Goal: Information Seeking & Learning: Check status

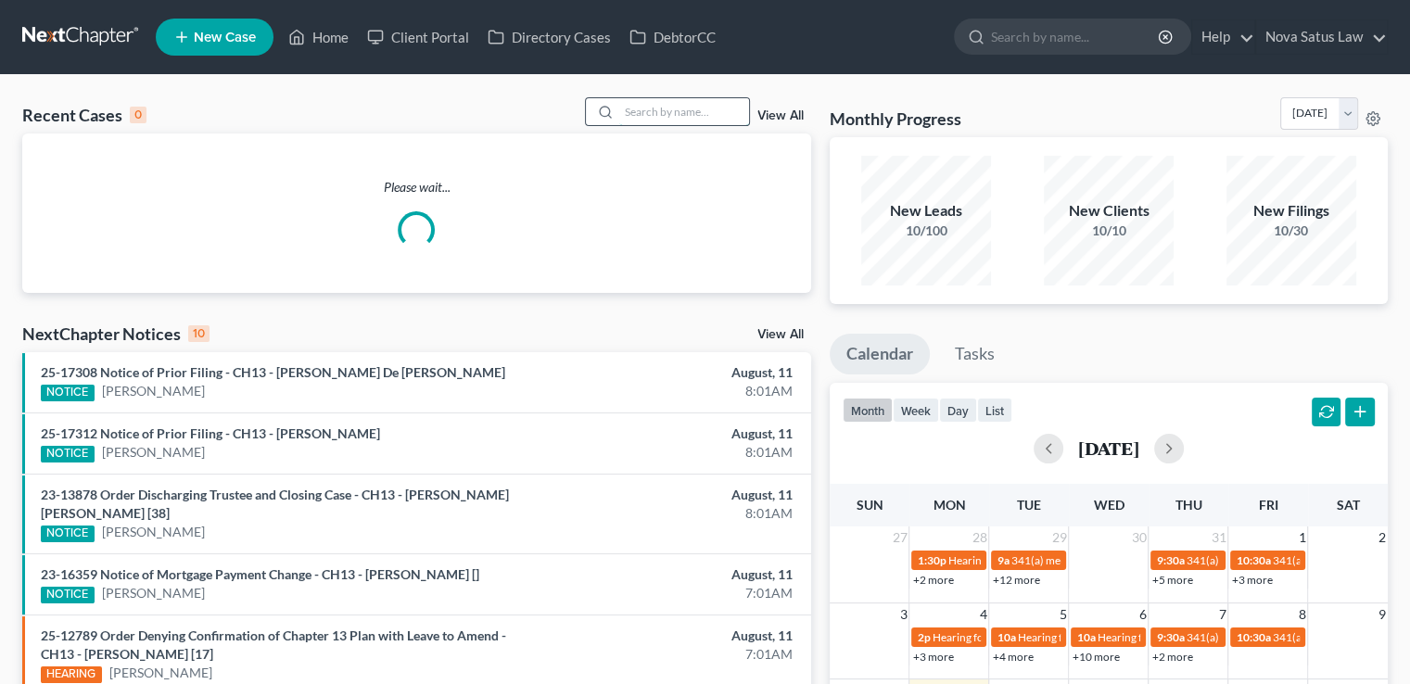
click at [706, 116] on input "search" at bounding box center [684, 111] width 130 height 27
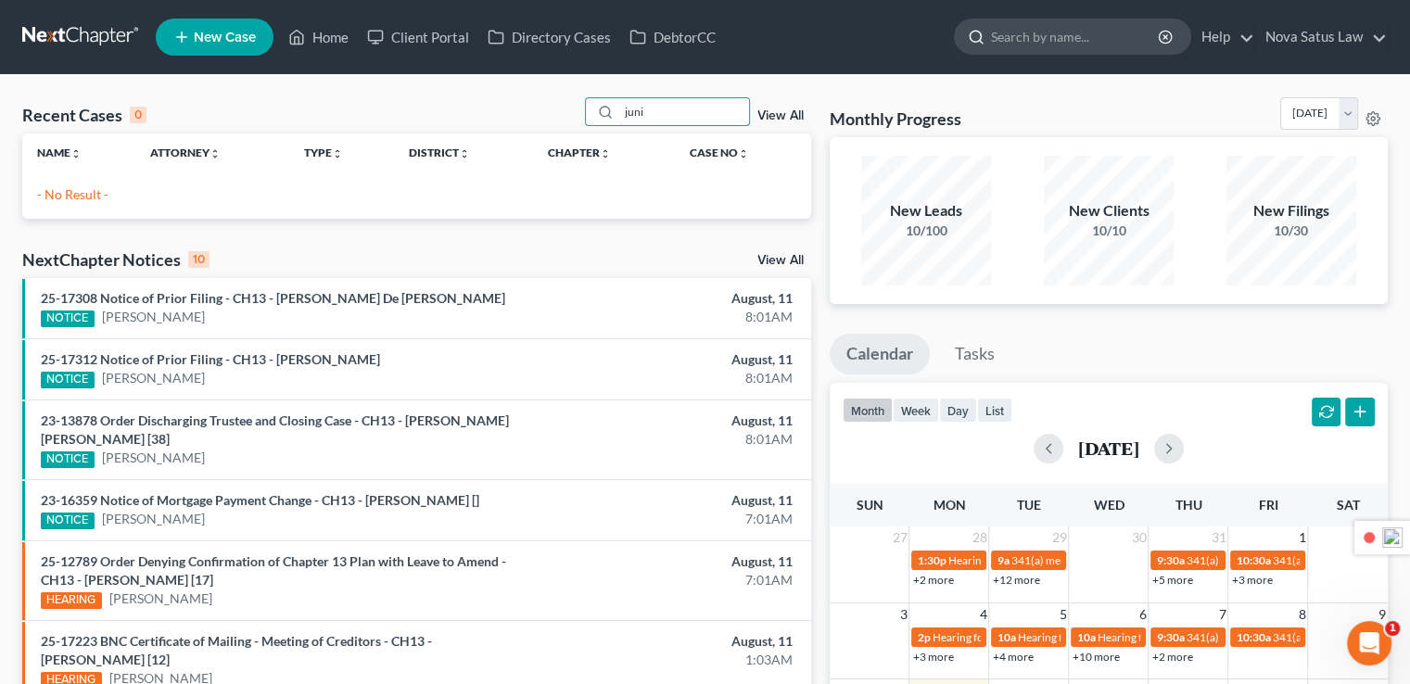
type input "juni"
click at [1101, 38] on input "search" at bounding box center [1076, 36] width 170 height 34
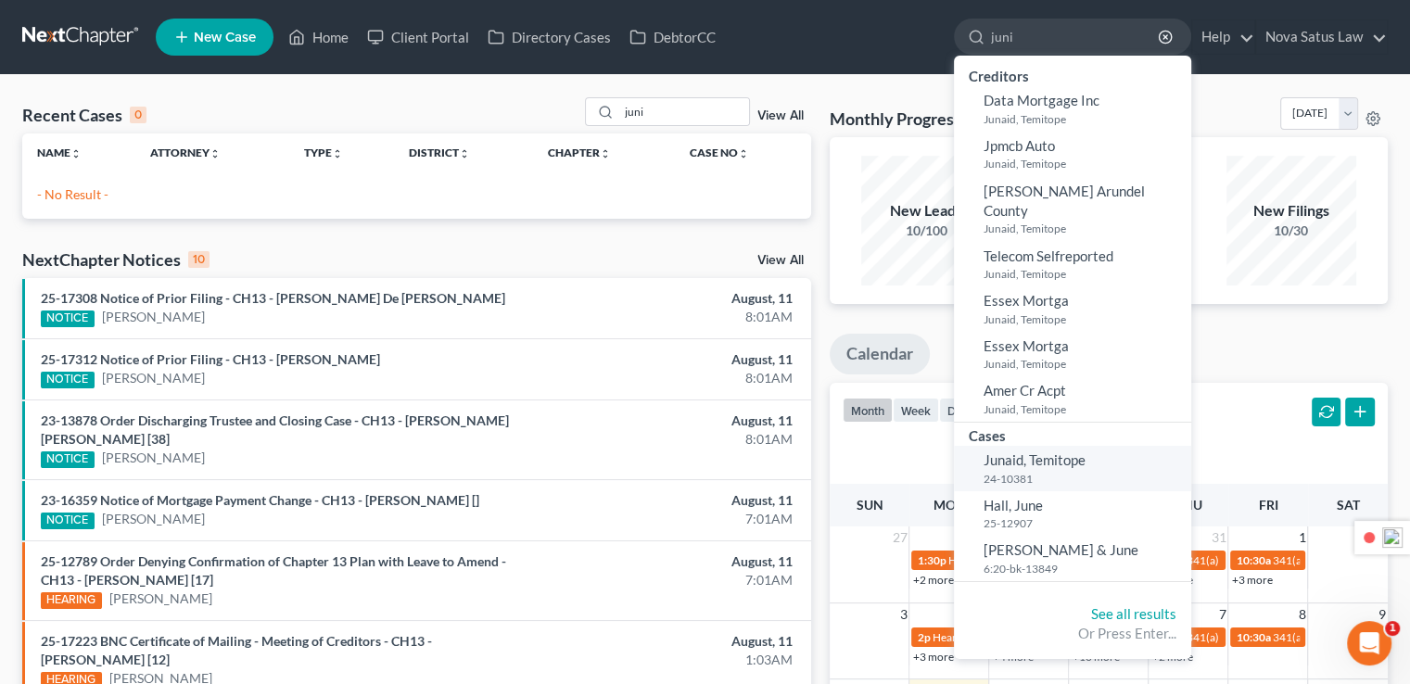
type input "juni"
click at [1068, 452] on span "Junaid, Temitope" at bounding box center [1035, 460] width 102 height 17
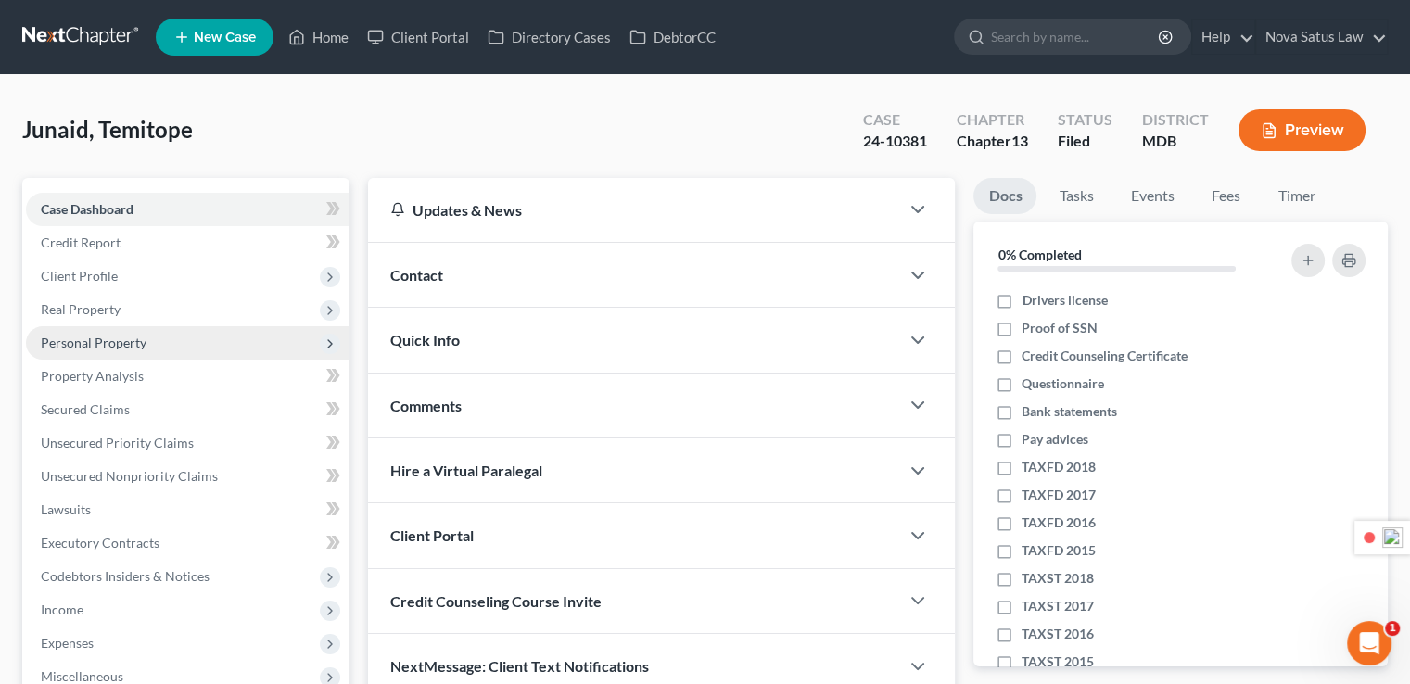
scroll to position [367, 0]
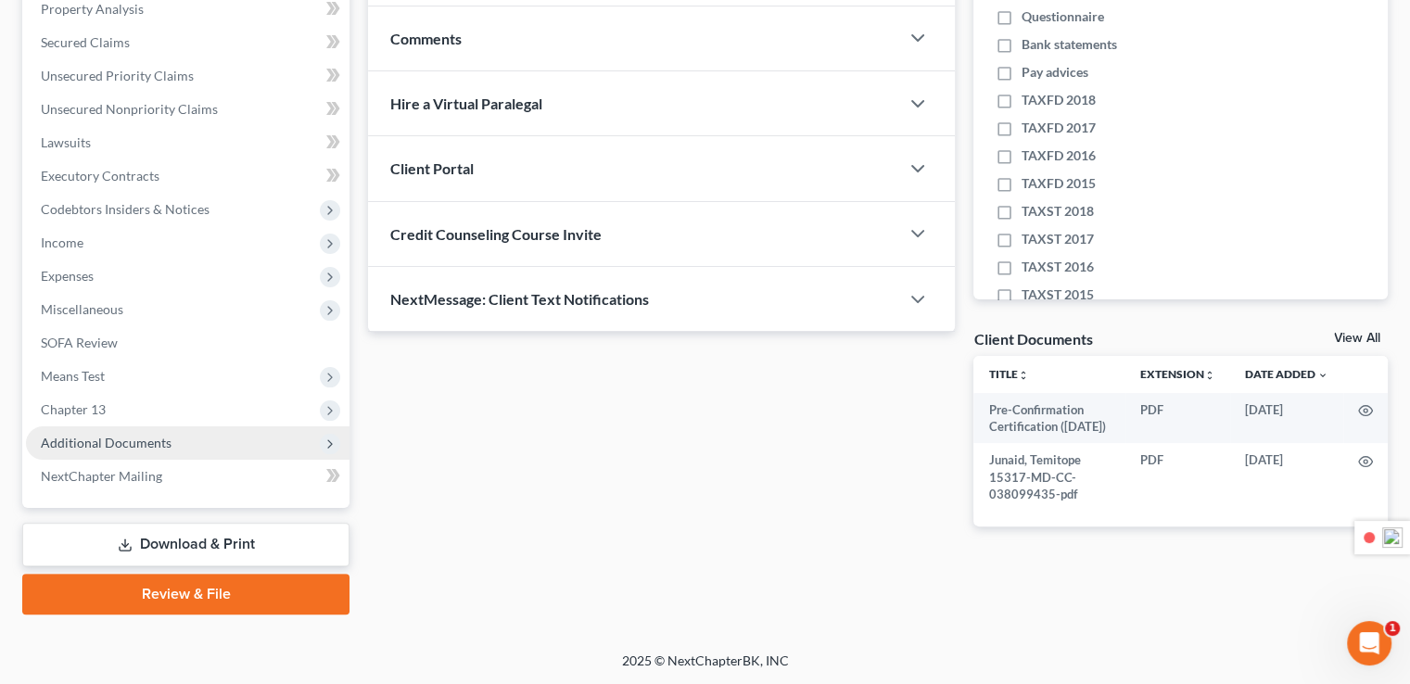
click at [115, 446] on span "Additional Documents" at bounding box center [106, 443] width 131 height 16
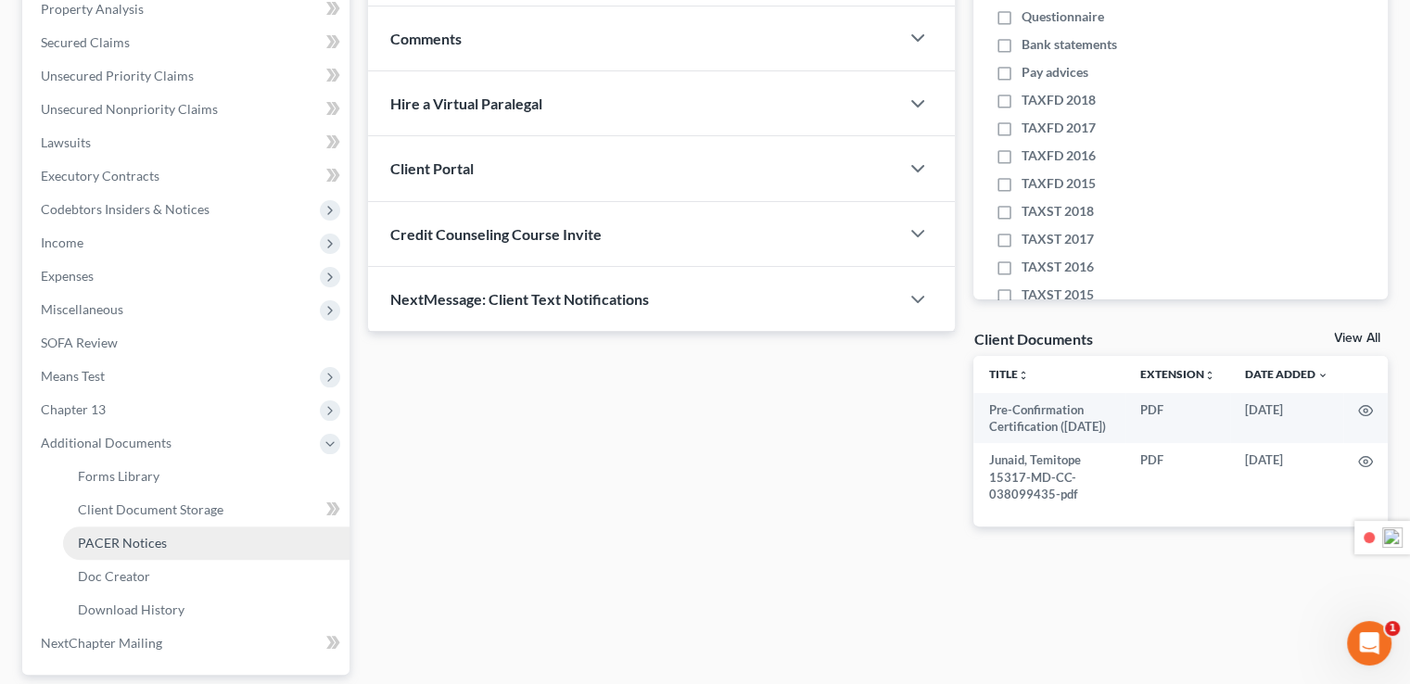
click at [159, 546] on span "PACER Notices" at bounding box center [122, 543] width 89 height 16
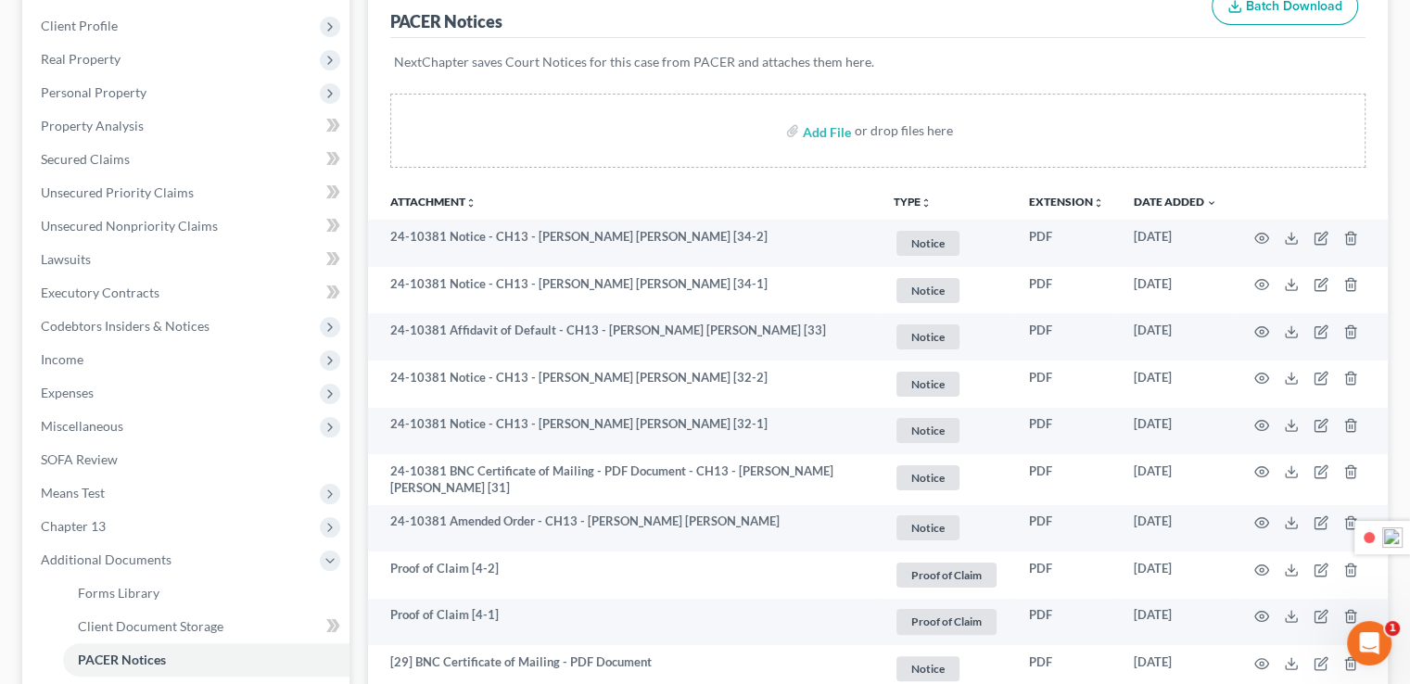
scroll to position [278, 0]
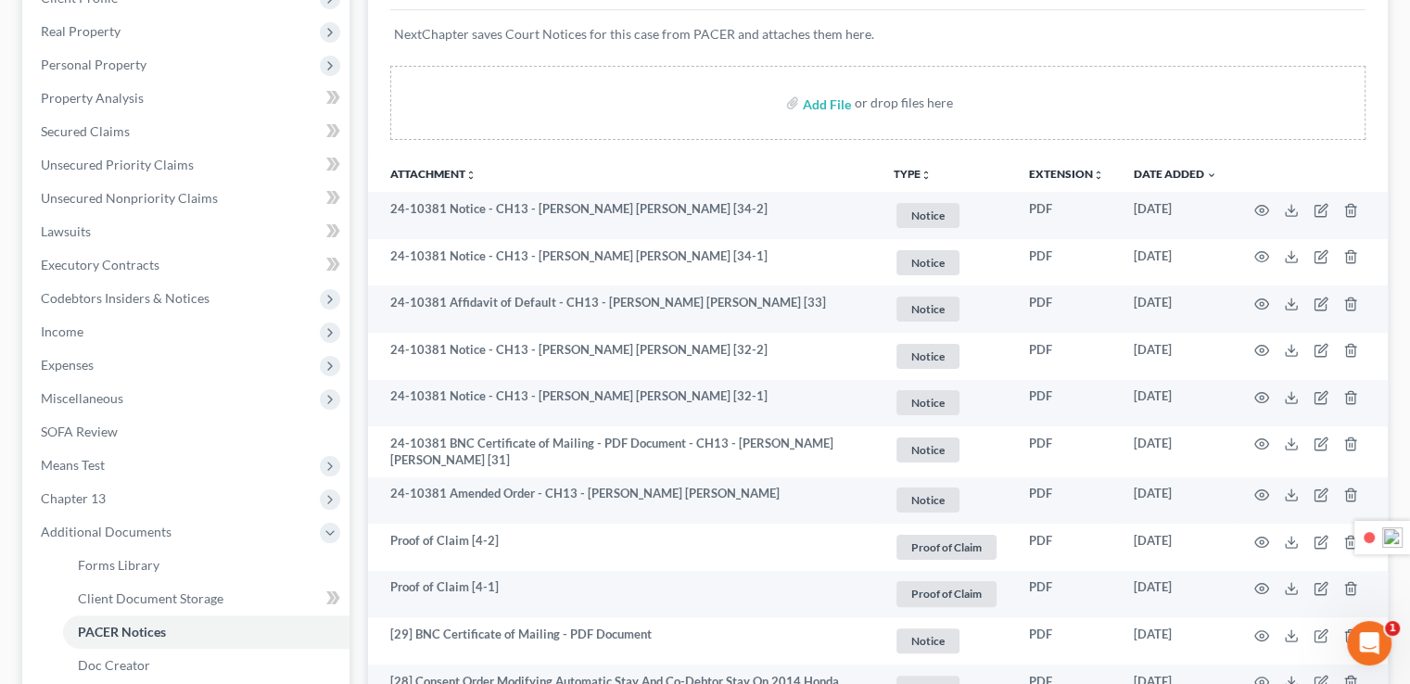
click at [939, 165] on th "TYPE unfold_more NONE Hearing Mort POC Notice Proof of Claim Proof of Claim IRS" at bounding box center [946, 173] width 135 height 37
click at [923, 172] on icon "unfold_more" at bounding box center [926, 175] width 11 height 11
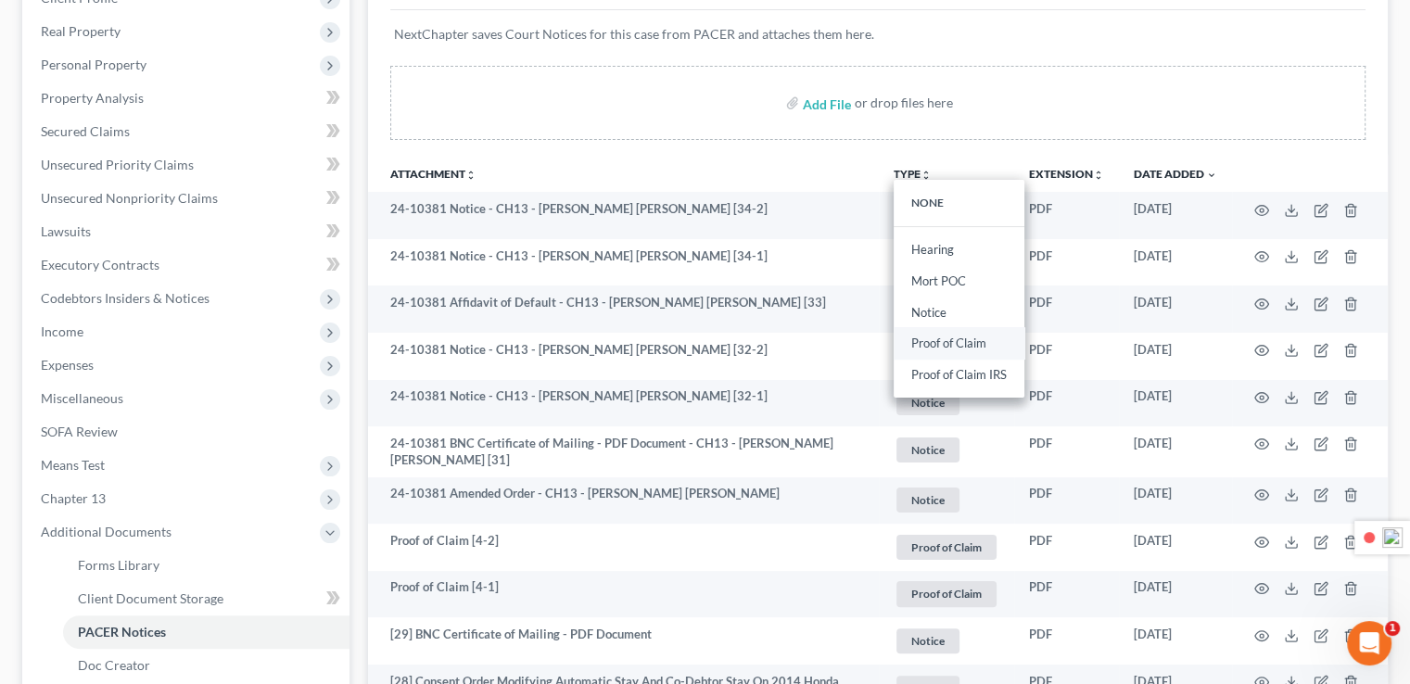
click at [950, 338] on link "Proof of Claim" at bounding box center [959, 344] width 131 height 32
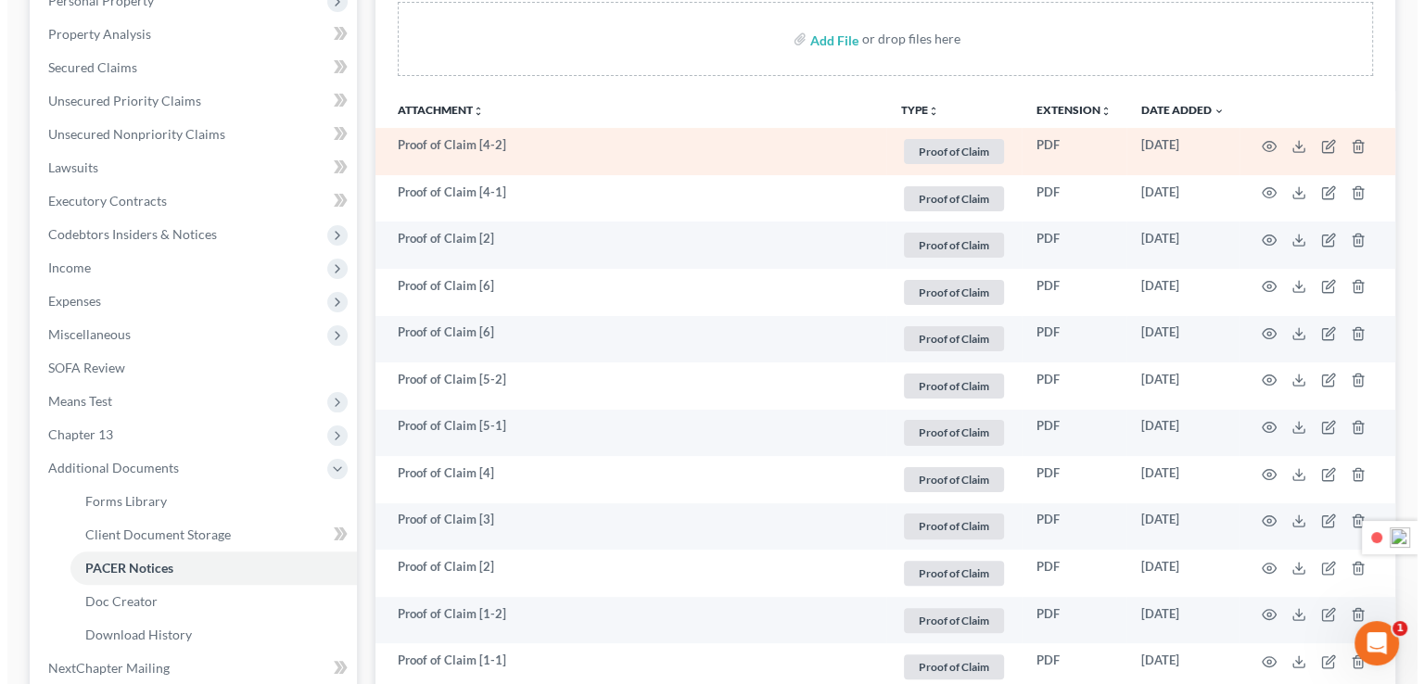
scroll to position [464, 0]
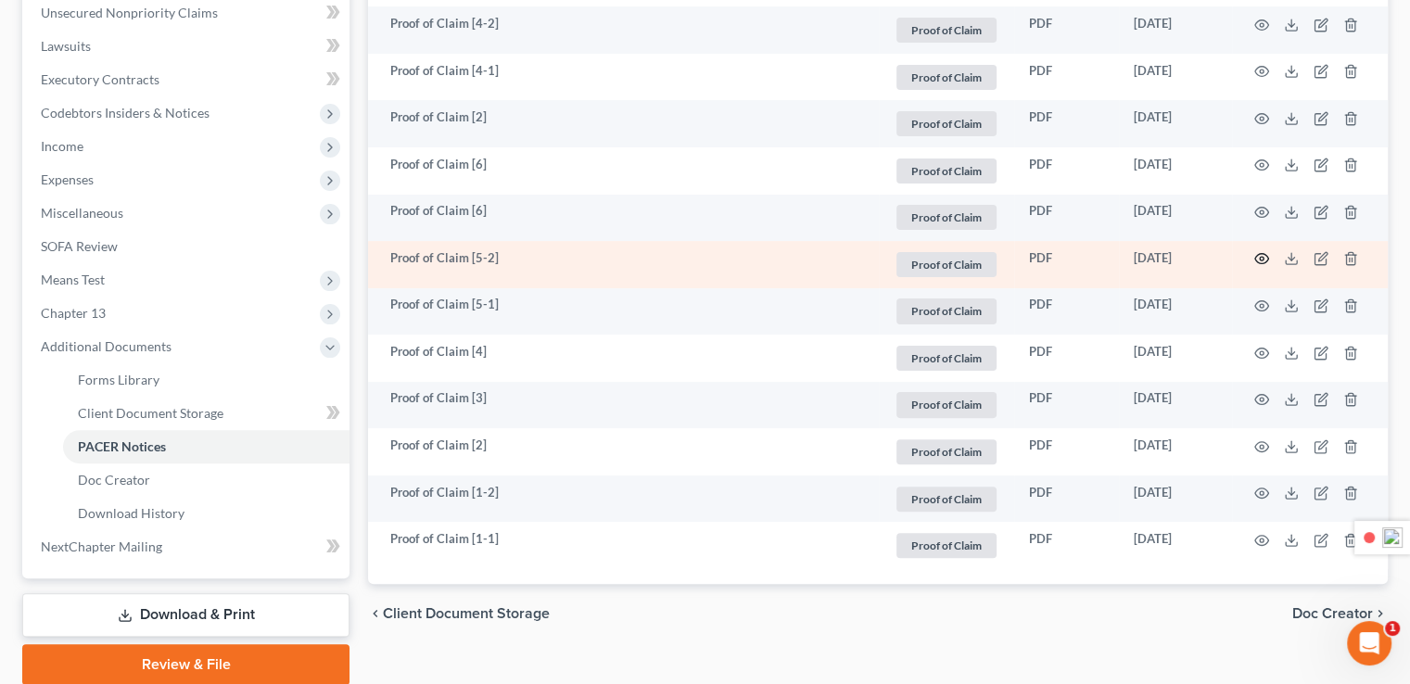
click at [1266, 261] on icon "button" at bounding box center [1263, 259] width 14 height 10
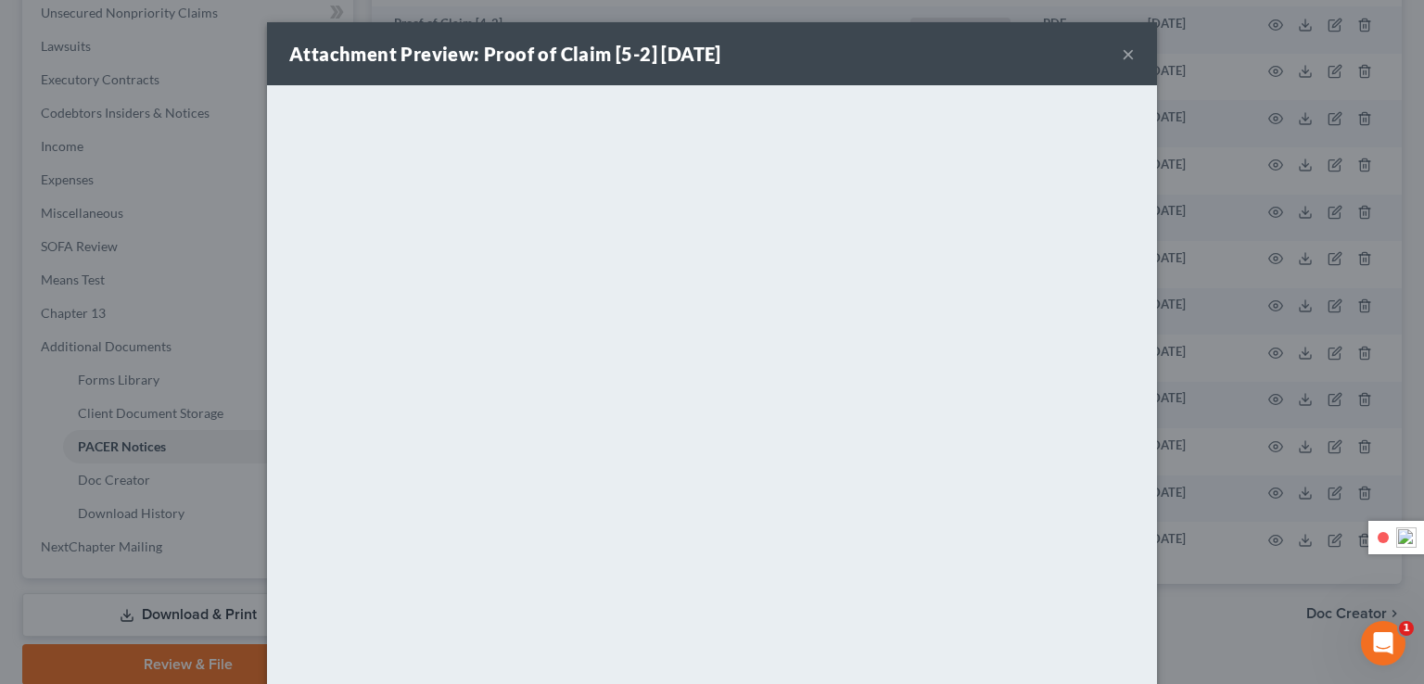
click at [1122, 56] on button "×" at bounding box center [1128, 54] width 13 height 22
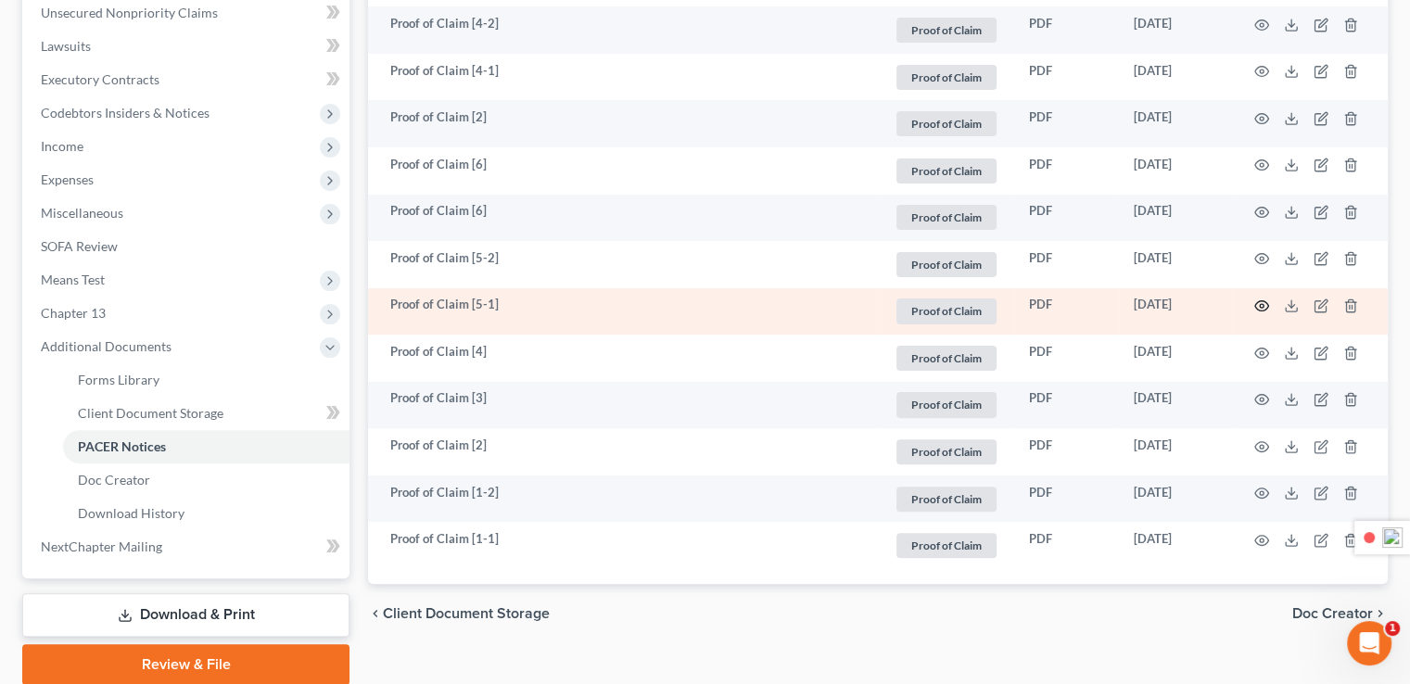
click at [1262, 305] on icon "button" at bounding box center [1262, 306] width 15 height 15
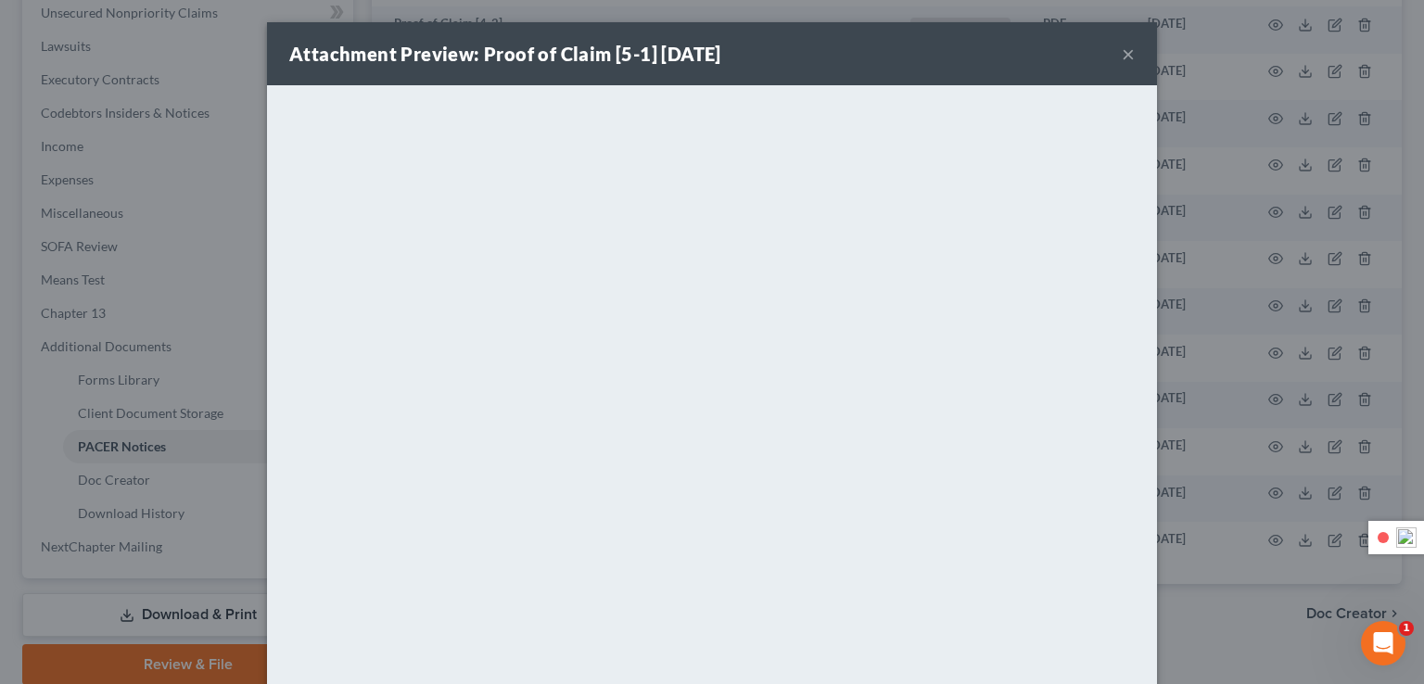
click at [1122, 64] on button "×" at bounding box center [1128, 54] width 13 height 22
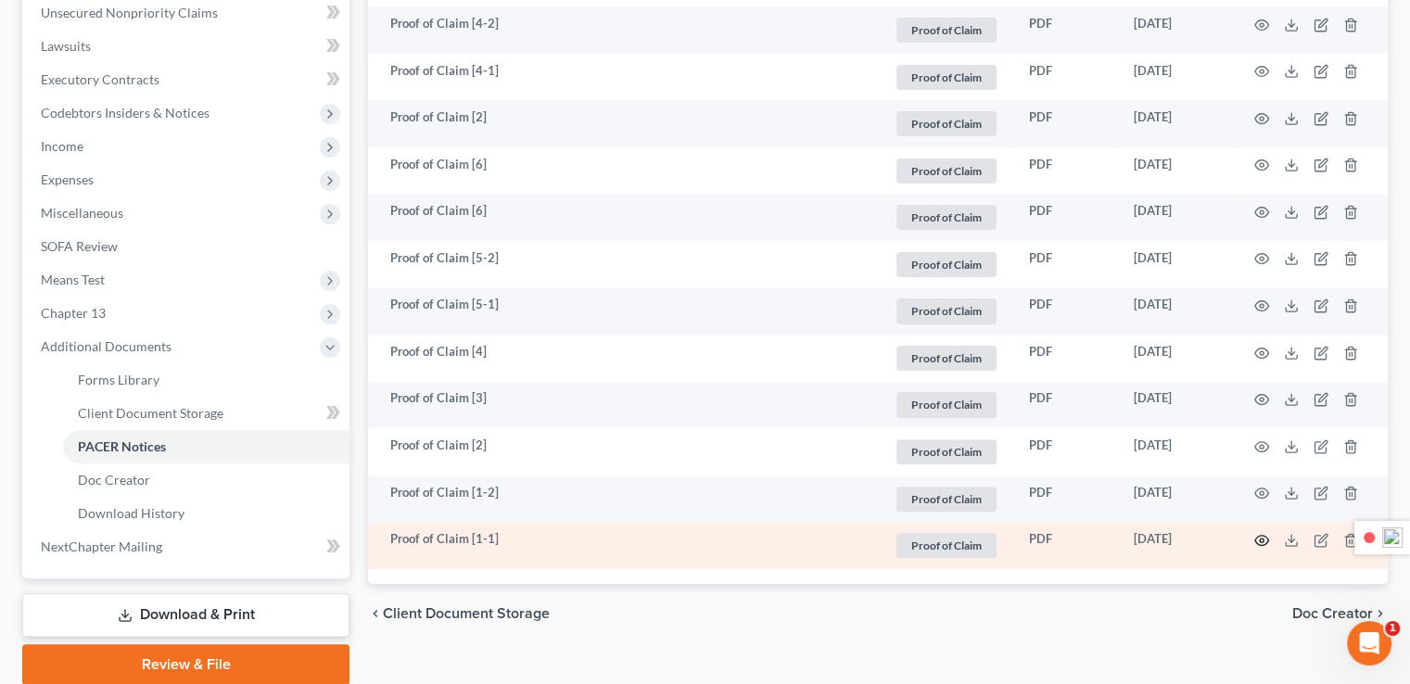
click at [1268, 545] on icon "button" at bounding box center [1262, 540] width 15 height 15
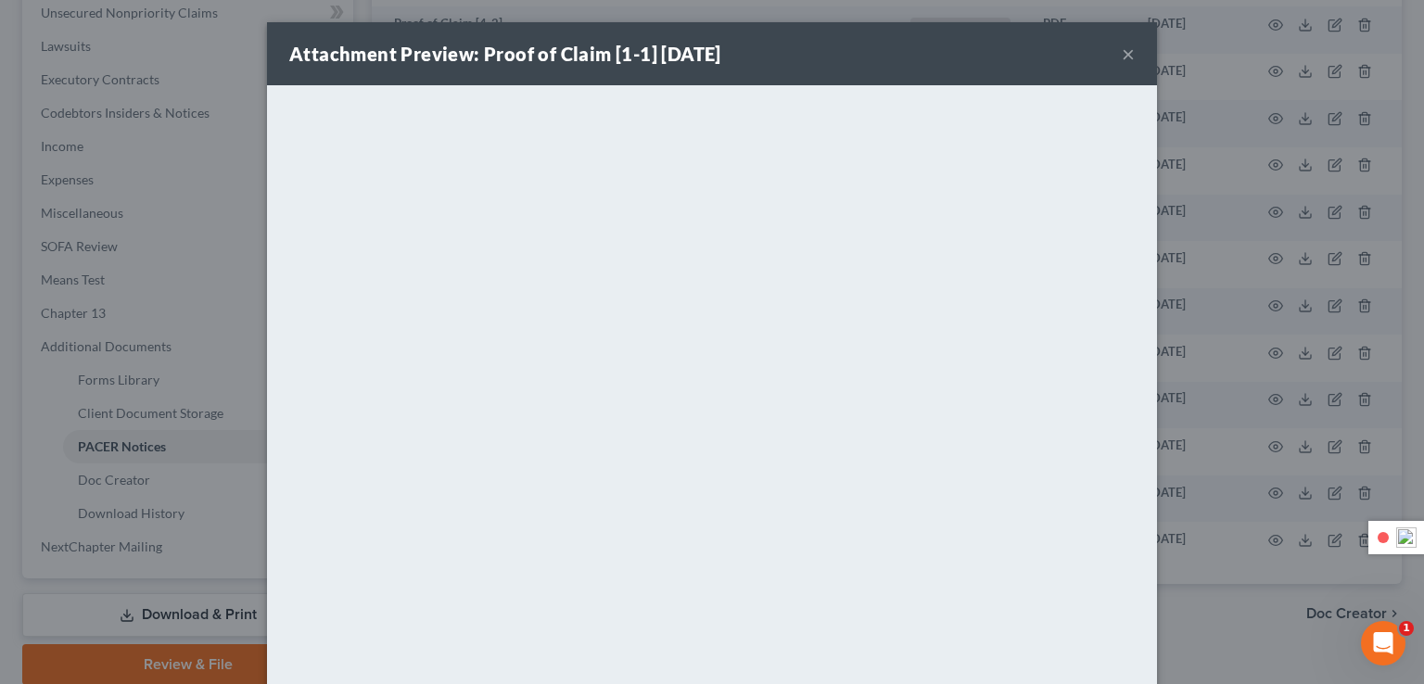
click at [1123, 58] on button "×" at bounding box center [1128, 54] width 13 height 22
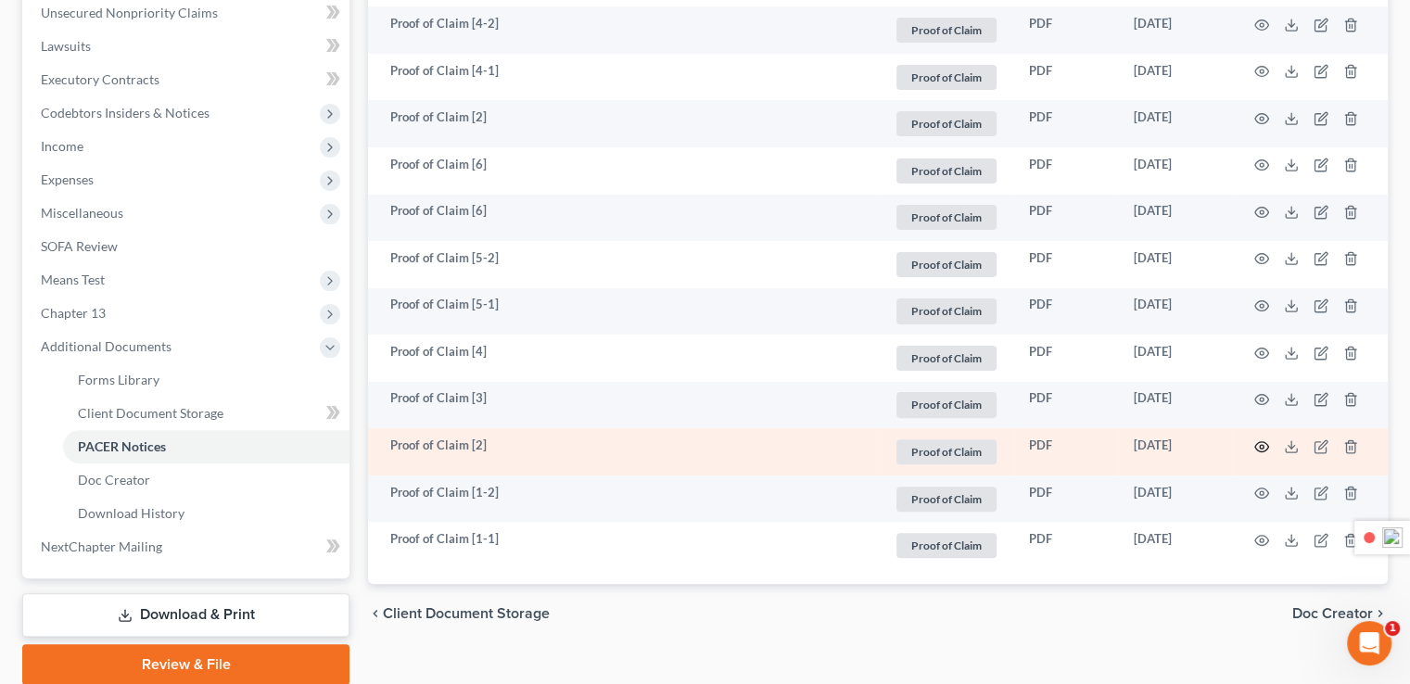
click at [1261, 446] on icon "button" at bounding box center [1262, 447] width 15 height 15
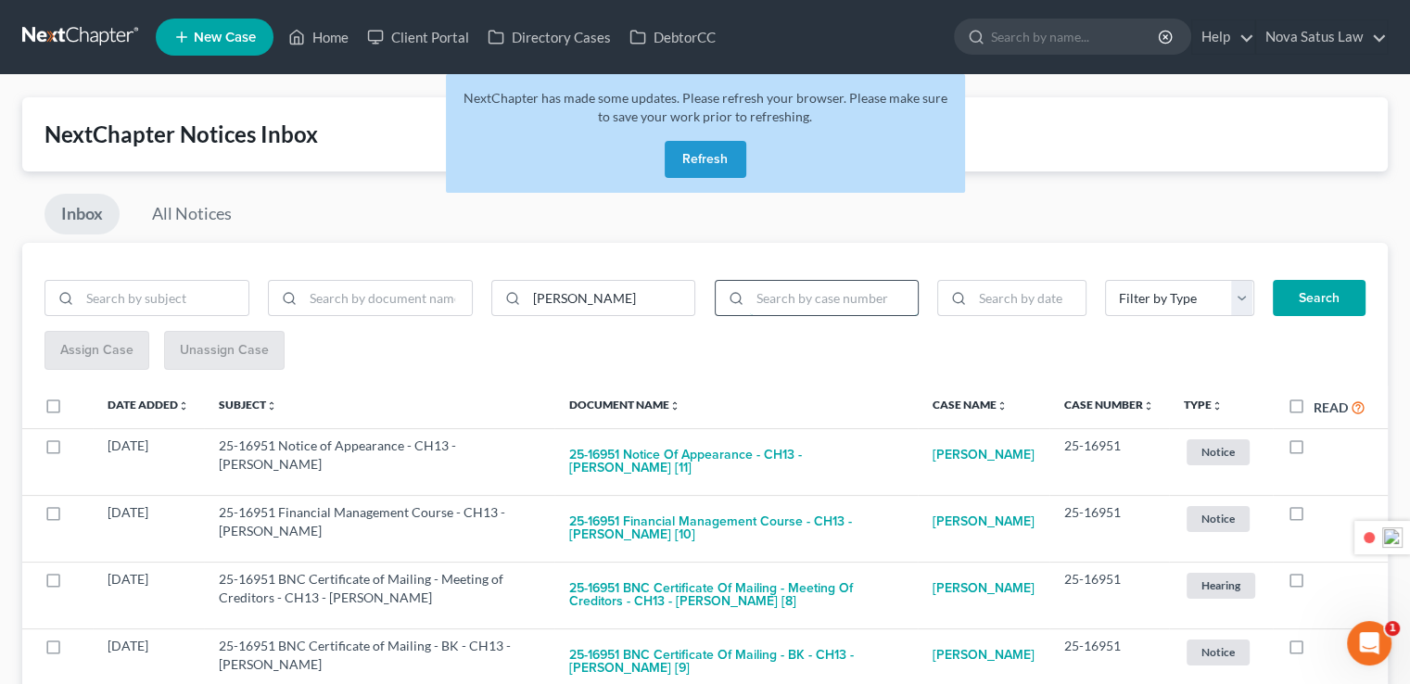
click at [819, 308] on input "search" at bounding box center [834, 298] width 169 height 35
click at [873, 304] on input "24-15334" at bounding box center [834, 298] width 169 height 35
type input "24-15334"
click at [1273, 280] on button "Search" at bounding box center [1319, 298] width 93 height 37
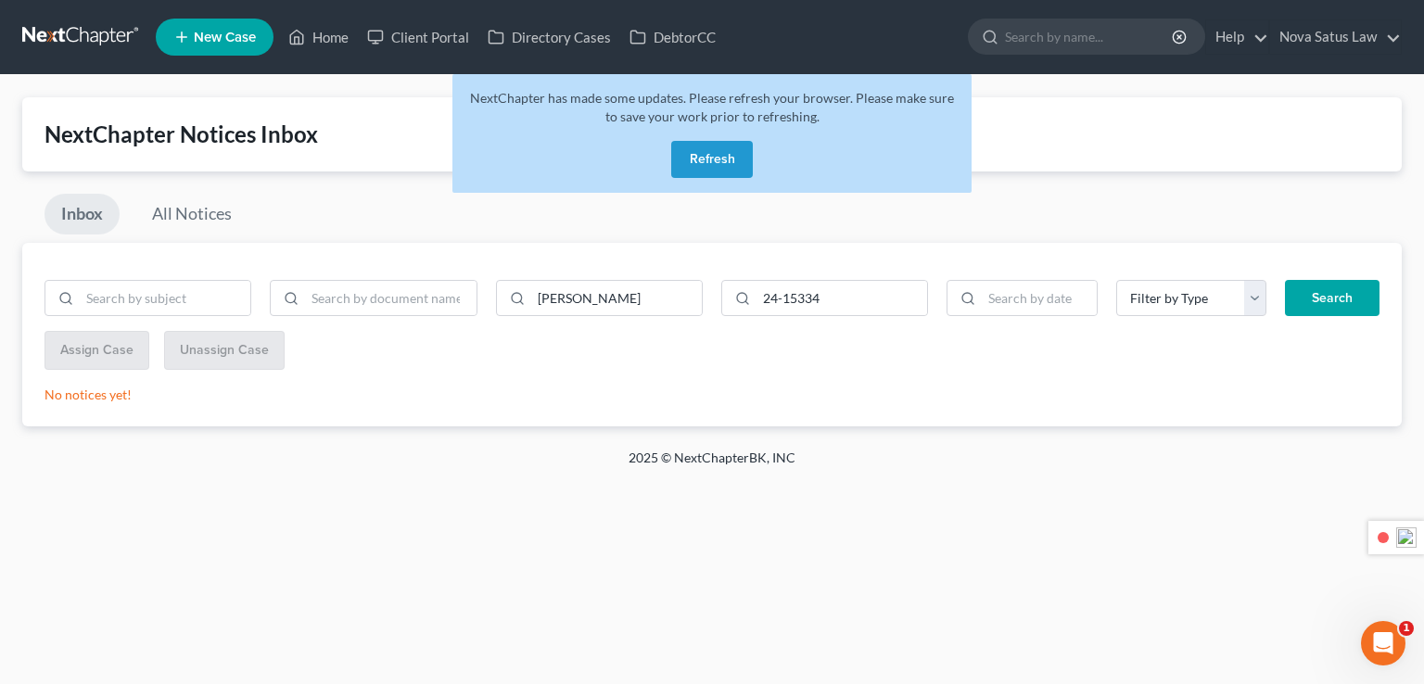
click at [708, 151] on button "Refresh" at bounding box center [712, 159] width 82 height 37
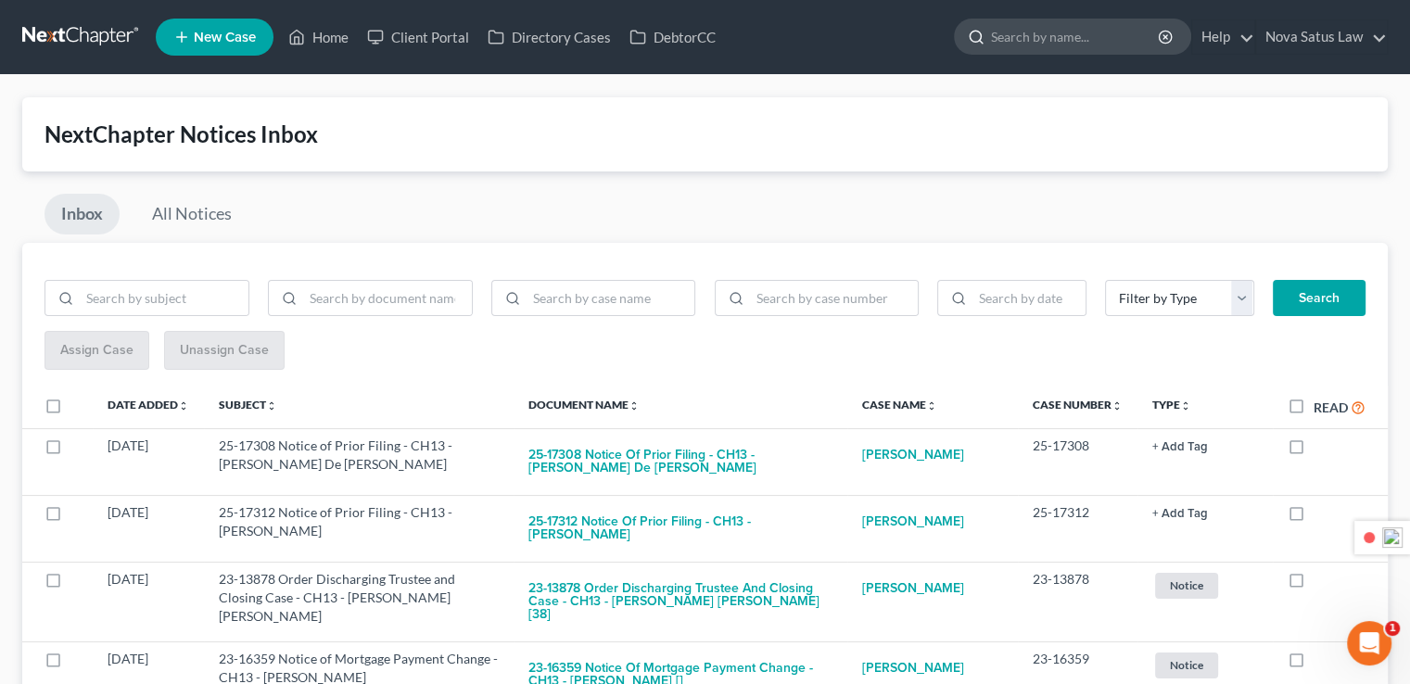
click at [1031, 38] on input "search" at bounding box center [1076, 36] width 170 height 34
type input "[PERSON_NAME]"
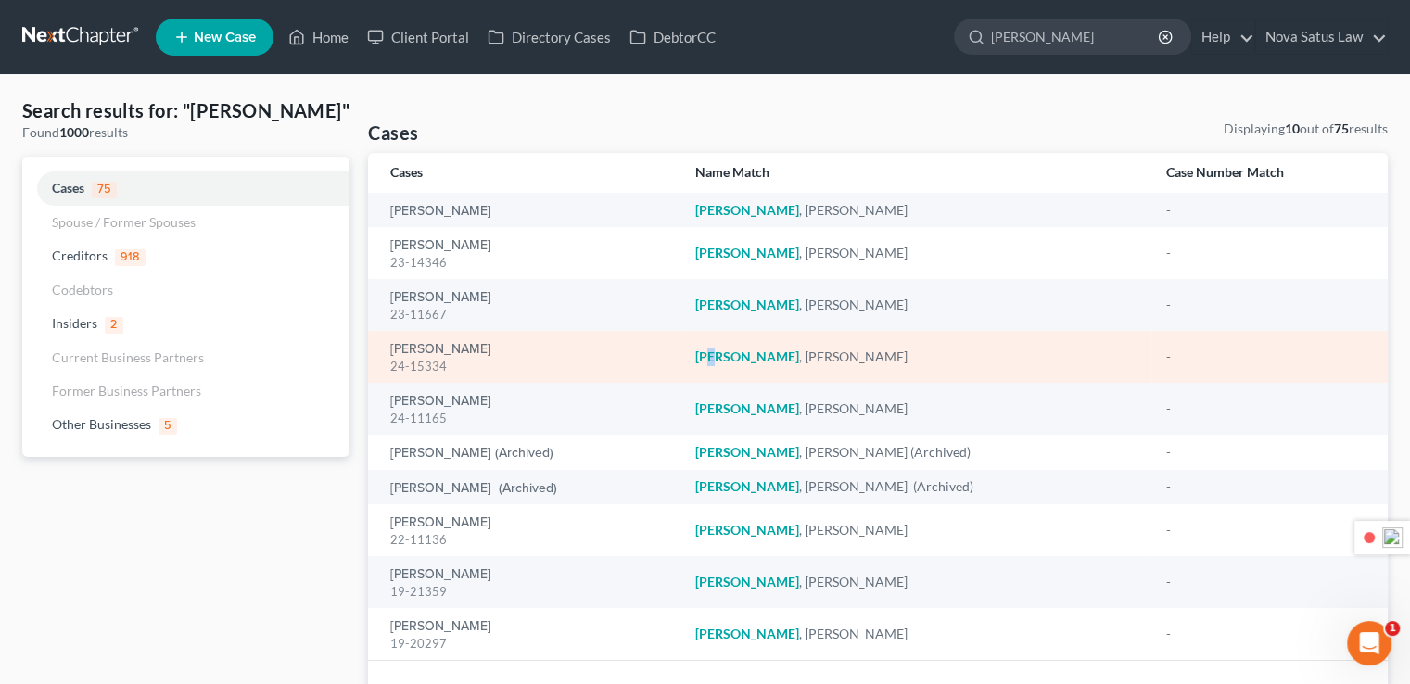
click at [758, 355] on em "[PERSON_NAME]" at bounding box center [747, 357] width 104 height 16
click at [429, 343] on link "[PERSON_NAME]" at bounding box center [440, 349] width 101 height 13
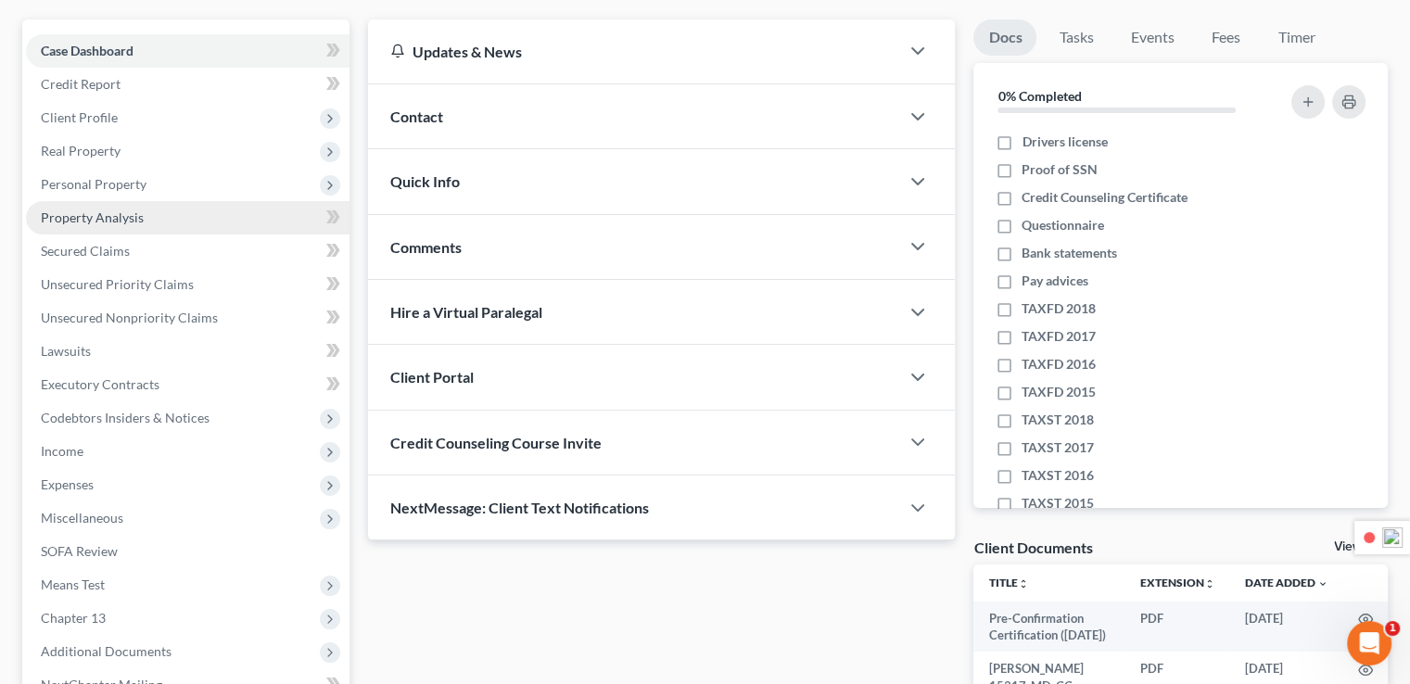
scroll to position [367, 0]
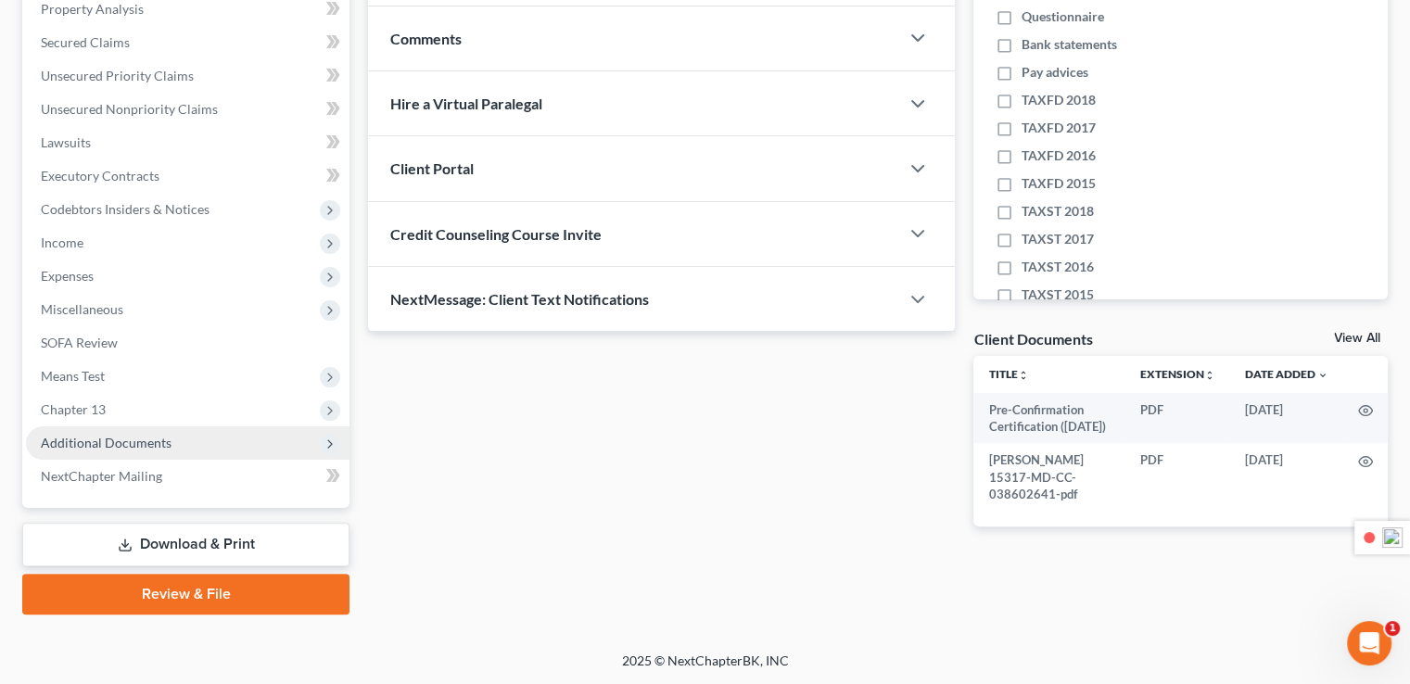
click at [106, 439] on span "Additional Documents" at bounding box center [106, 443] width 131 height 16
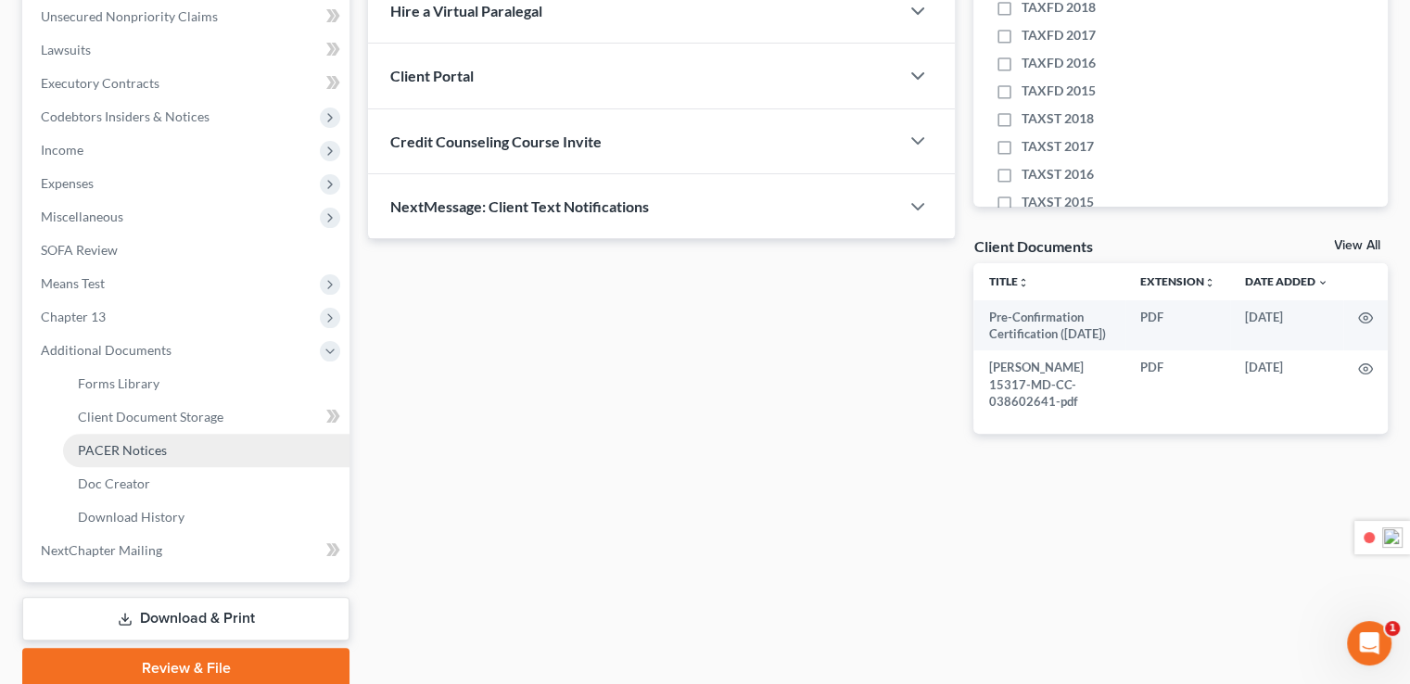
click at [147, 457] on link "PACER Notices" at bounding box center [206, 450] width 287 height 33
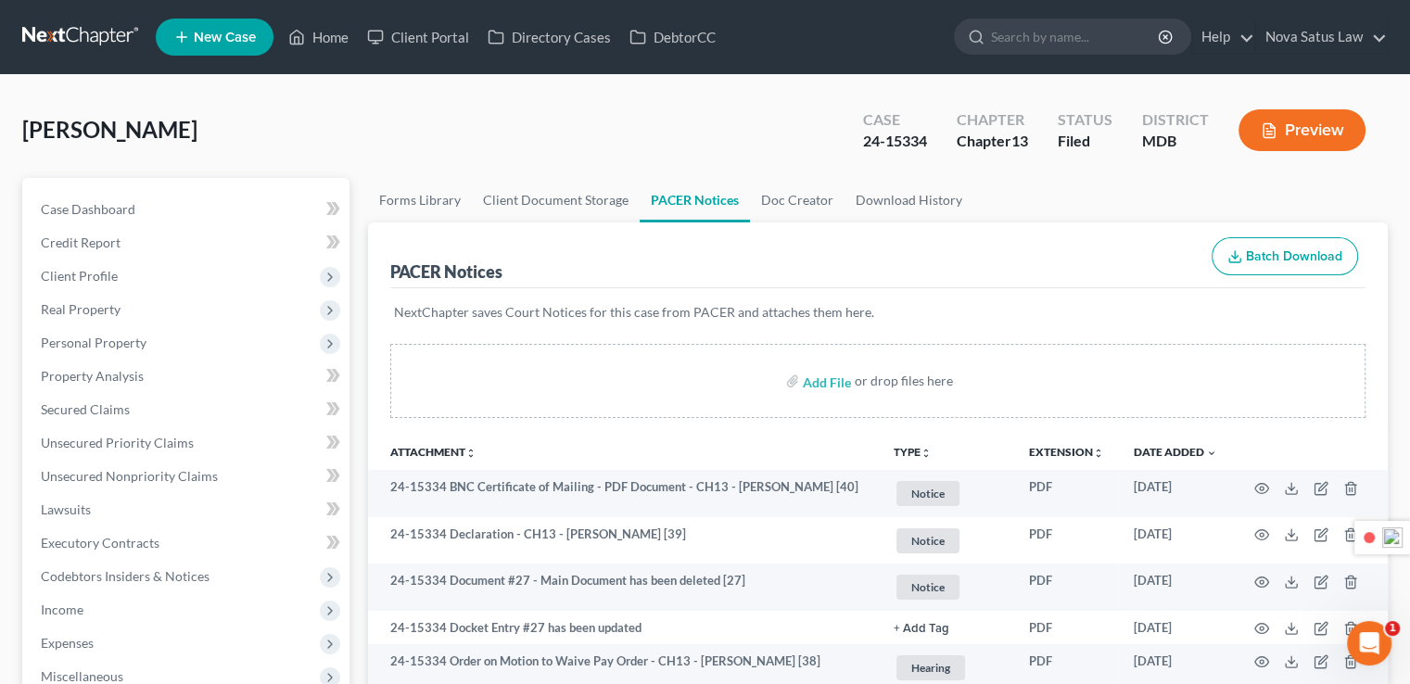
click at [918, 447] on button "TYPE unfold_more" at bounding box center [913, 453] width 38 height 12
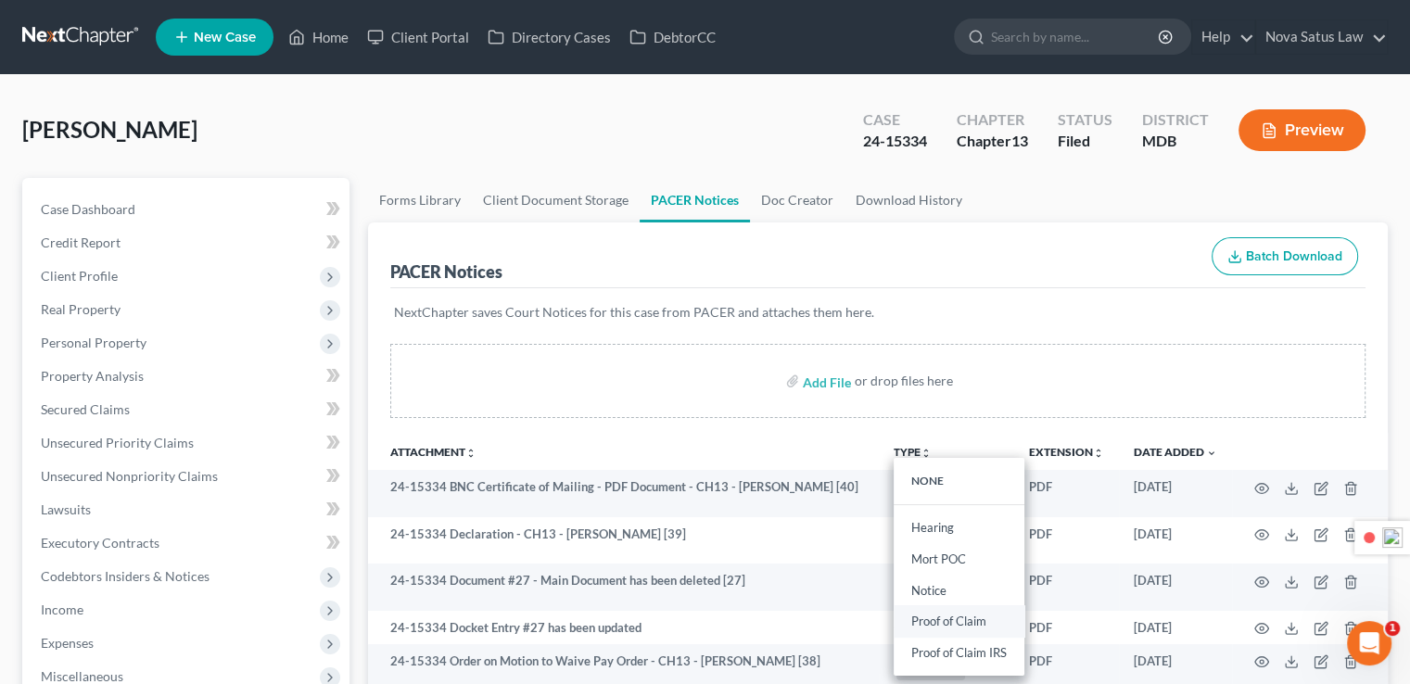
click at [946, 608] on link "Proof of Claim" at bounding box center [959, 622] width 131 height 32
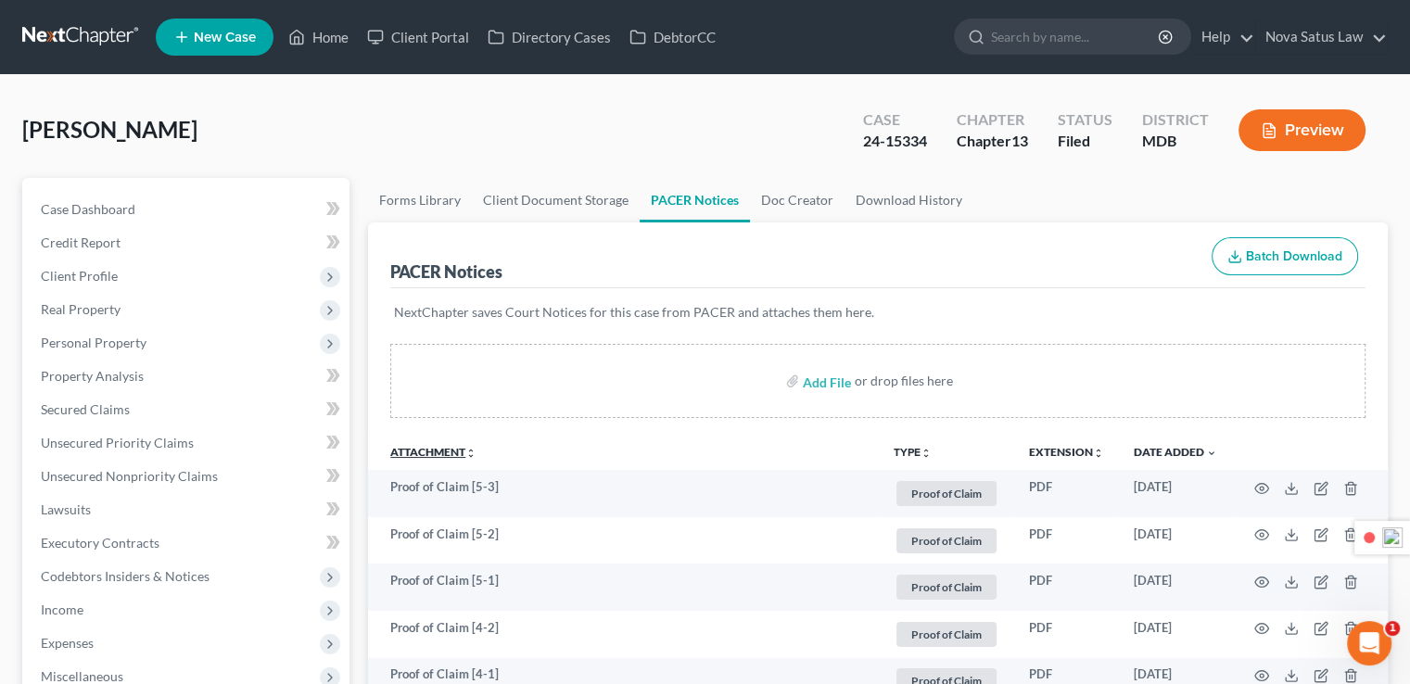
click at [430, 445] on link "Attachment unfold_more expand_more expand_less" at bounding box center [433, 452] width 86 height 14
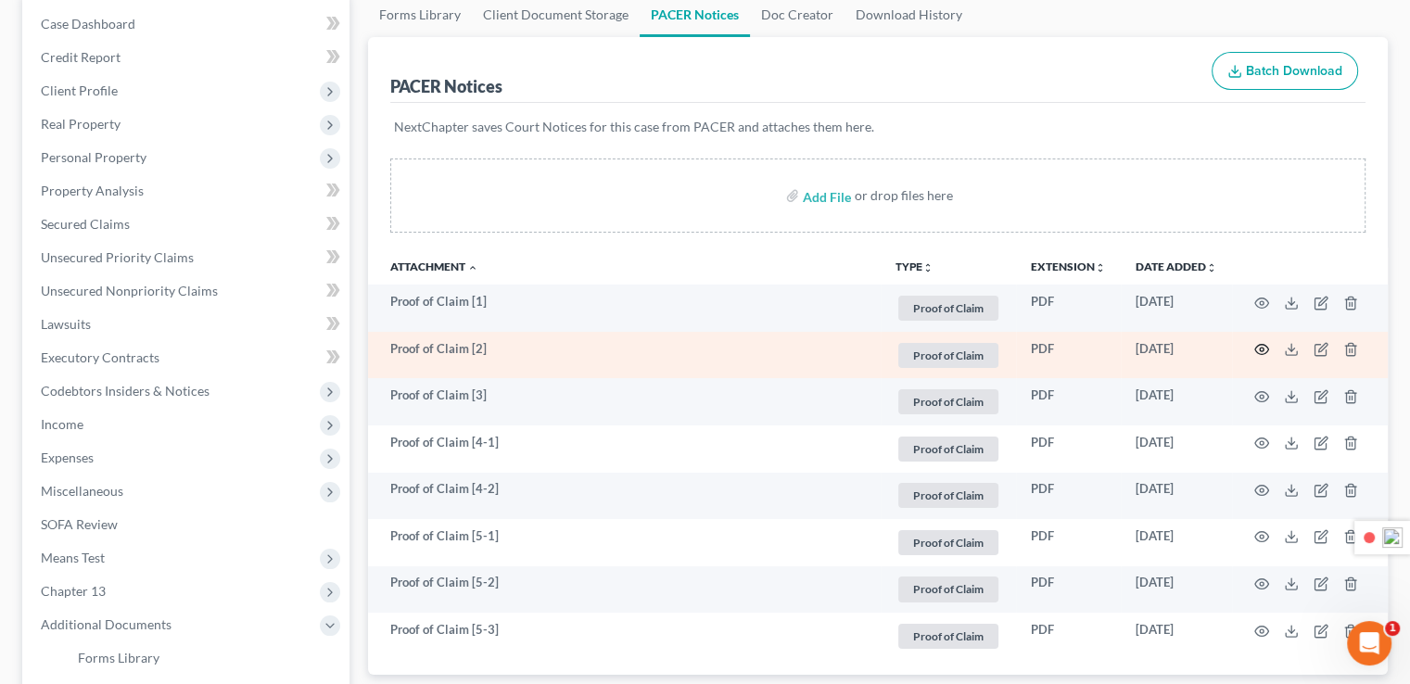
click at [1261, 342] on icon "button" at bounding box center [1262, 349] width 15 height 15
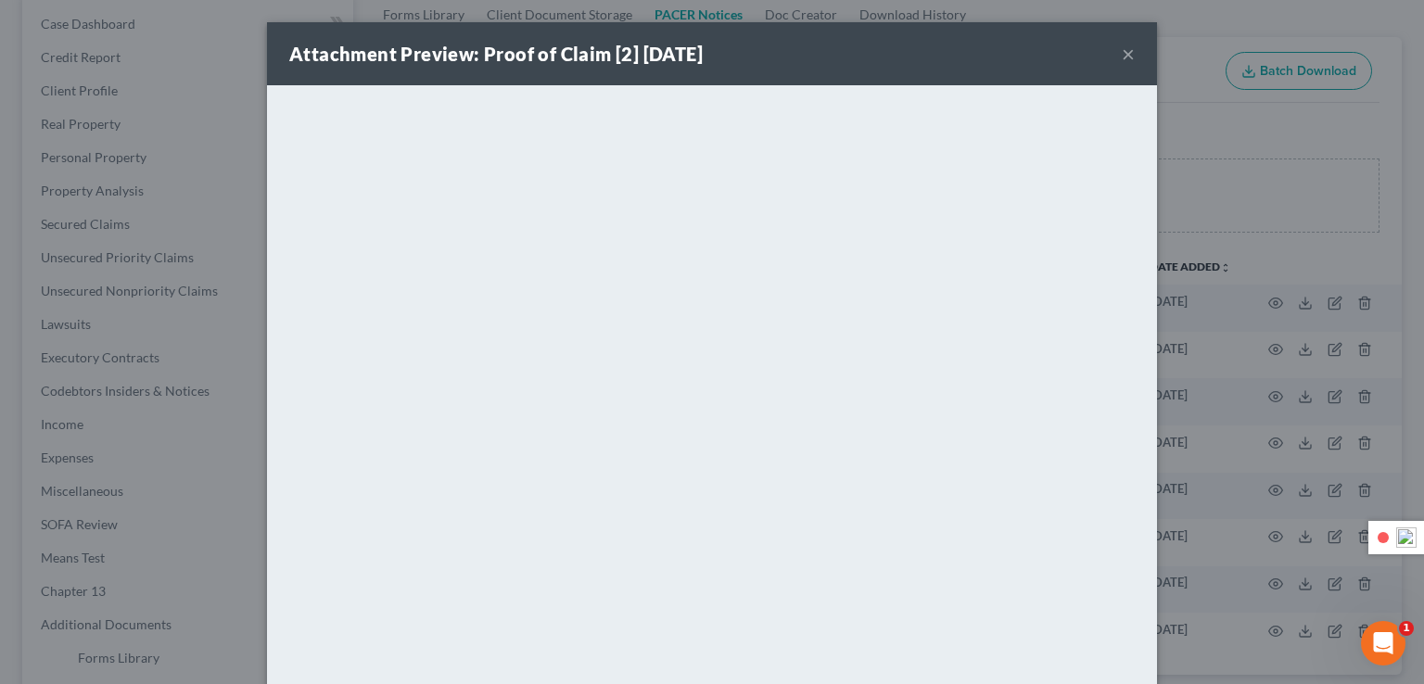
drag, startPoint x: 1038, startPoint y: 59, endPoint x: 878, endPoint y: 82, distance: 161.0
click at [878, 82] on div "Attachment Preview: Proof of Claim [2] [DATE] ×" at bounding box center [712, 53] width 890 height 63
click at [1122, 54] on button "×" at bounding box center [1128, 54] width 13 height 22
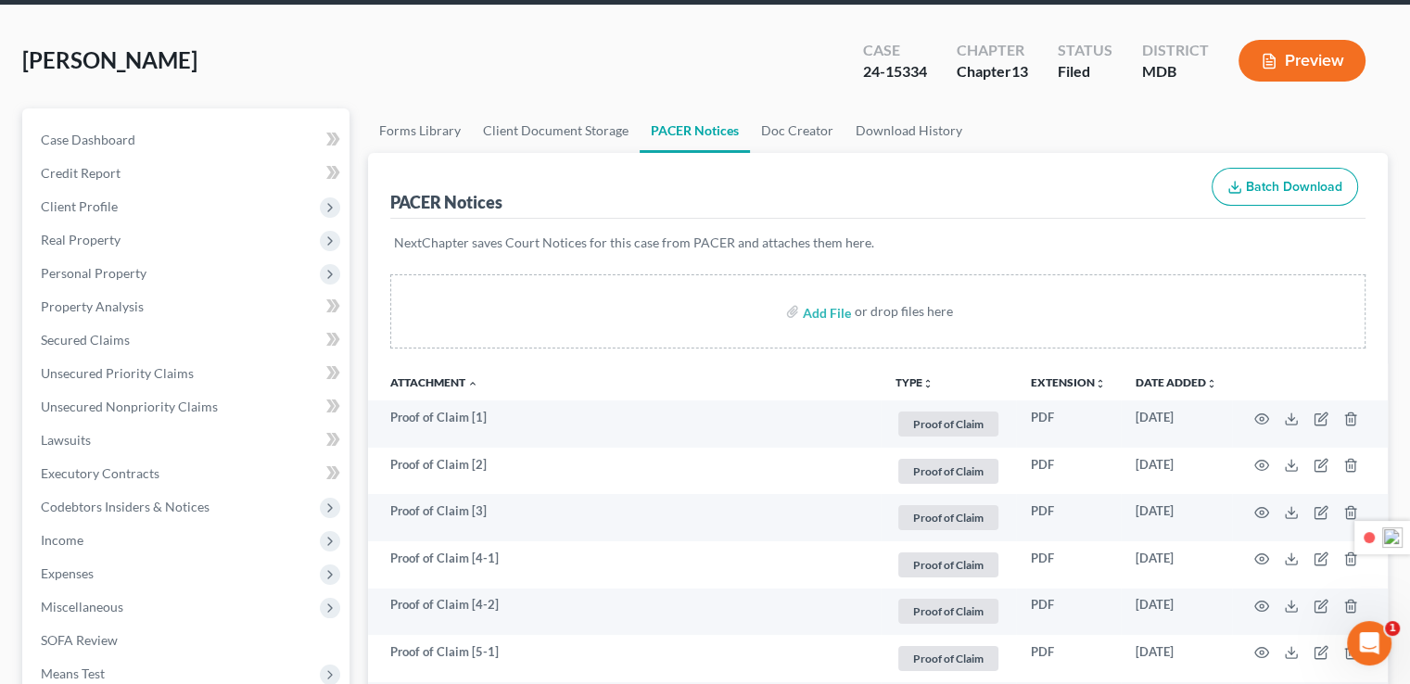
scroll to position [0, 0]
